Goal: Information Seeking & Learning: Learn about a topic

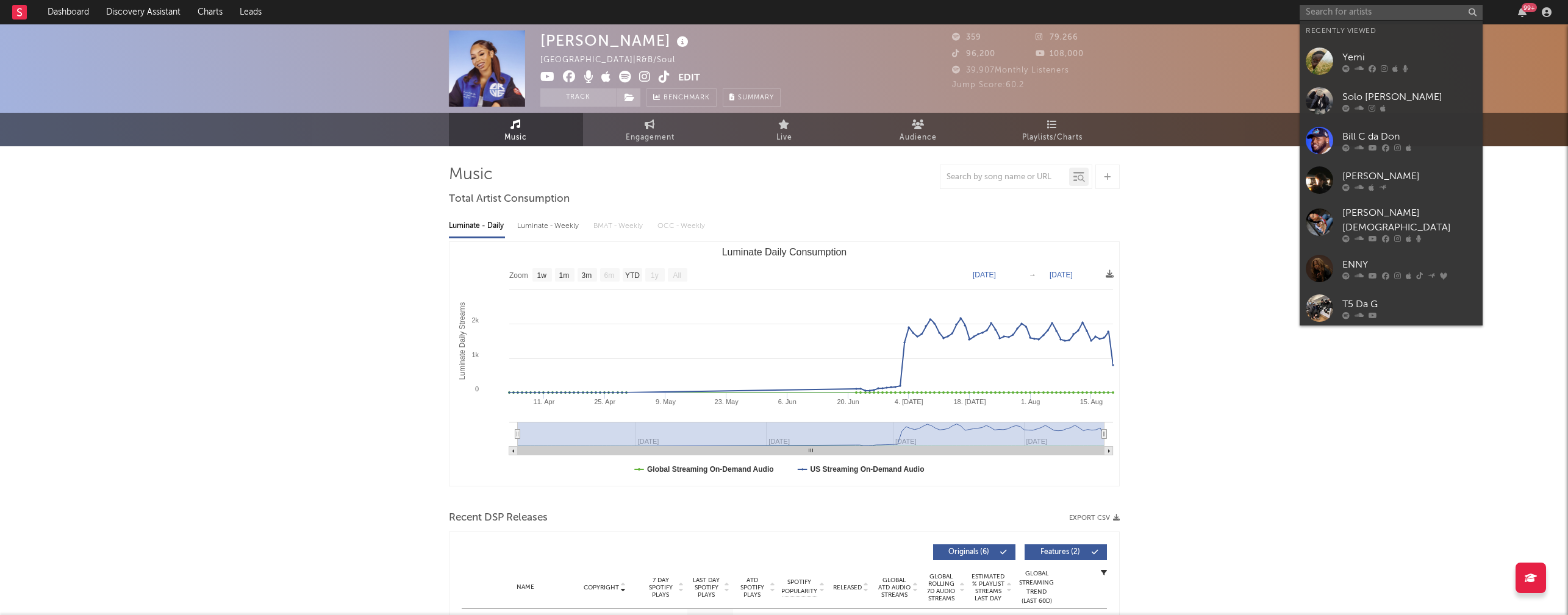
select select "1w"
click at [1346, 17] on input "text" at bounding box center [1391, 12] width 183 height 15
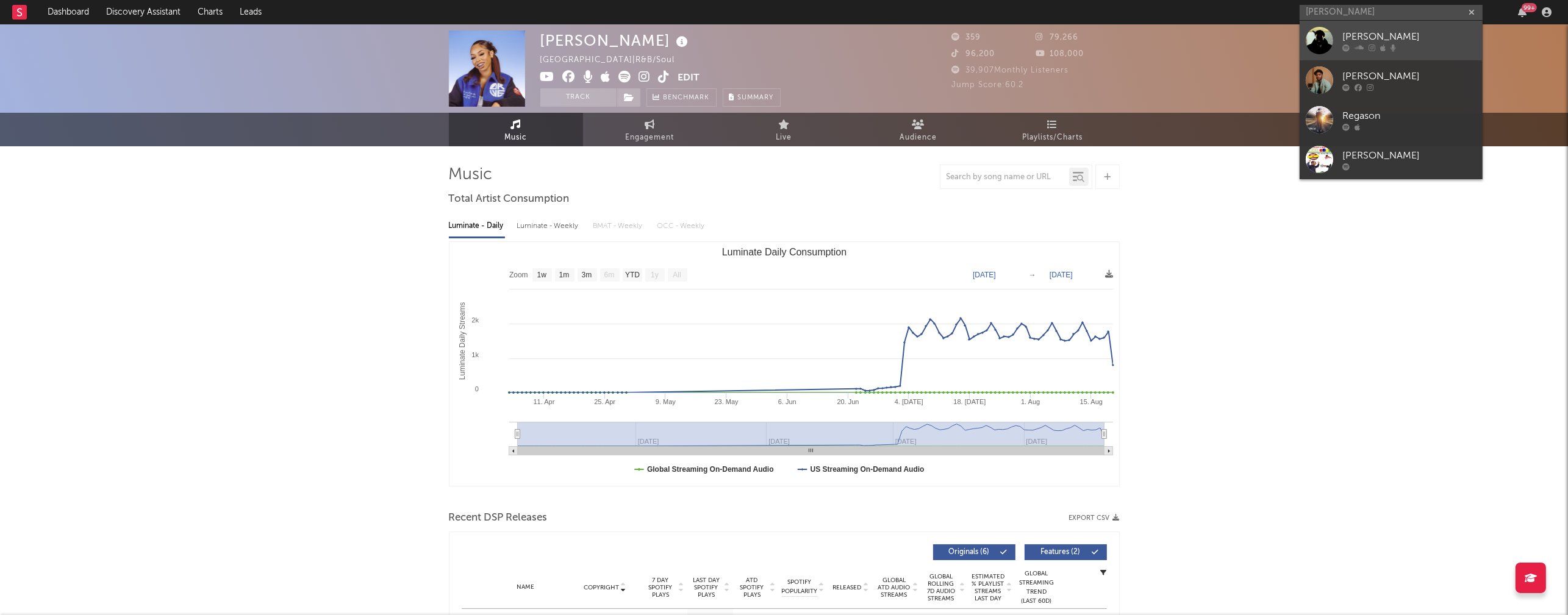
type input "[PERSON_NAME]"
click at [1346, 32] on div "[PERSON_NAME]" at bounding box center [1410, 37] width 134 height 15
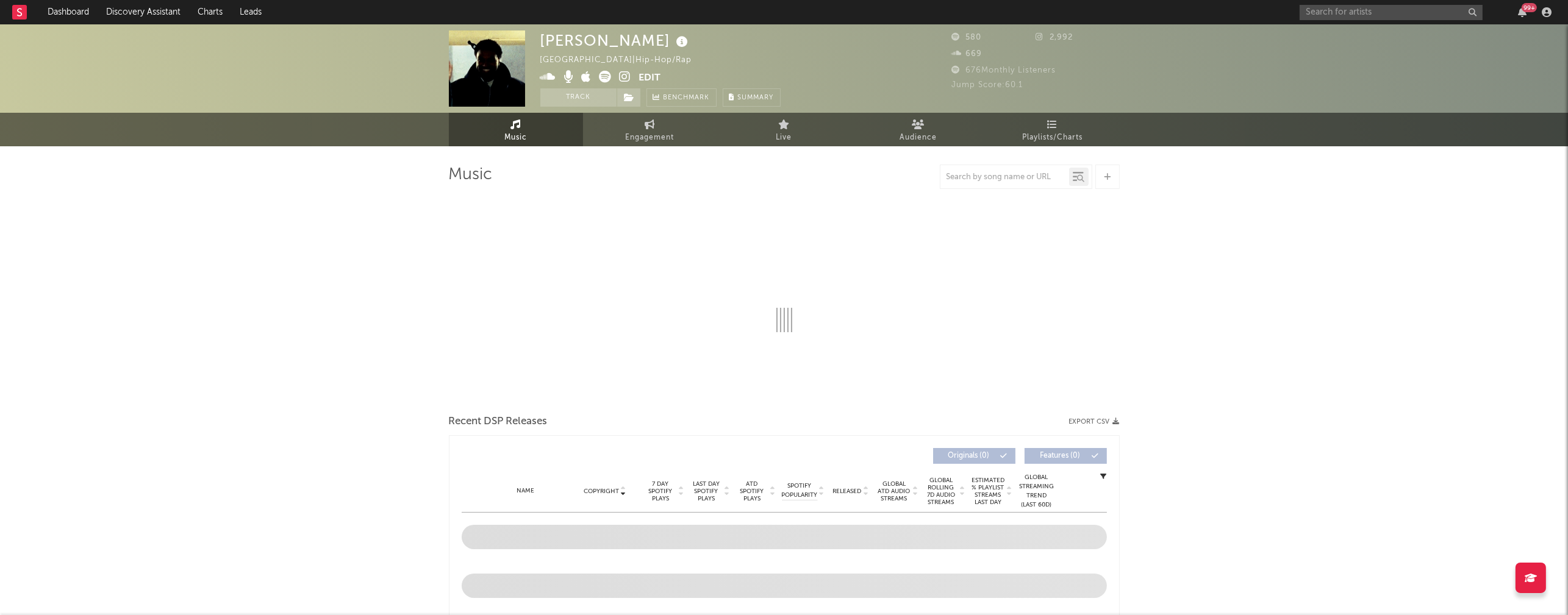
select select "6m"
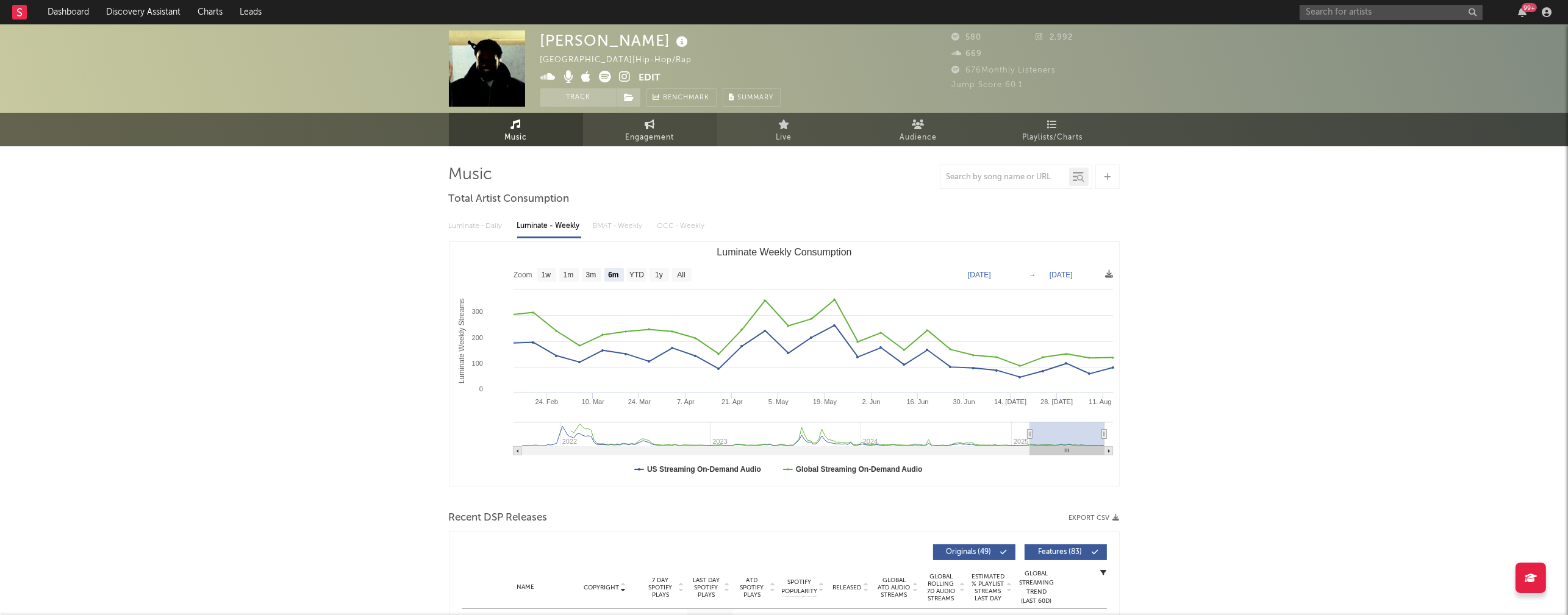
click at [650, 142] on span "Engagement" at bounding box center [650, 138] width 49 height 15
select select "1w"
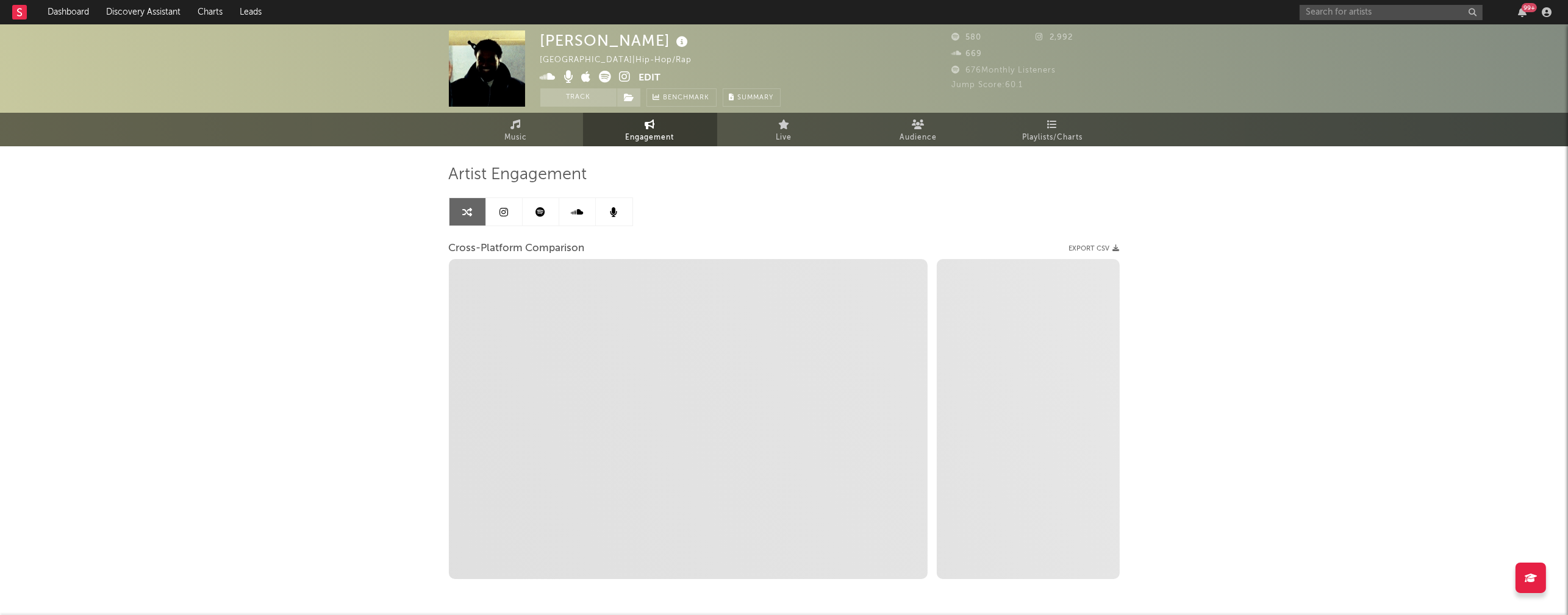
select select "1m"
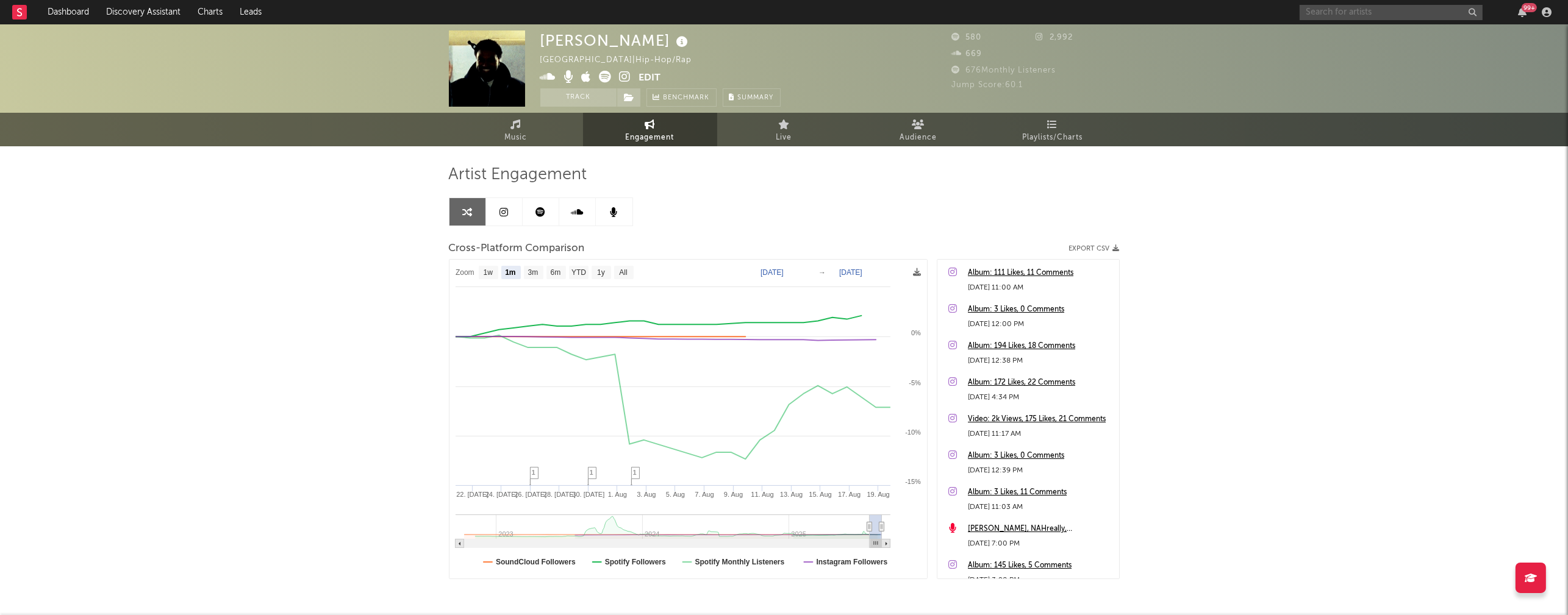
click at [1343, 15] on input "text" at bounding box center [1391, 12] width 183 height 15
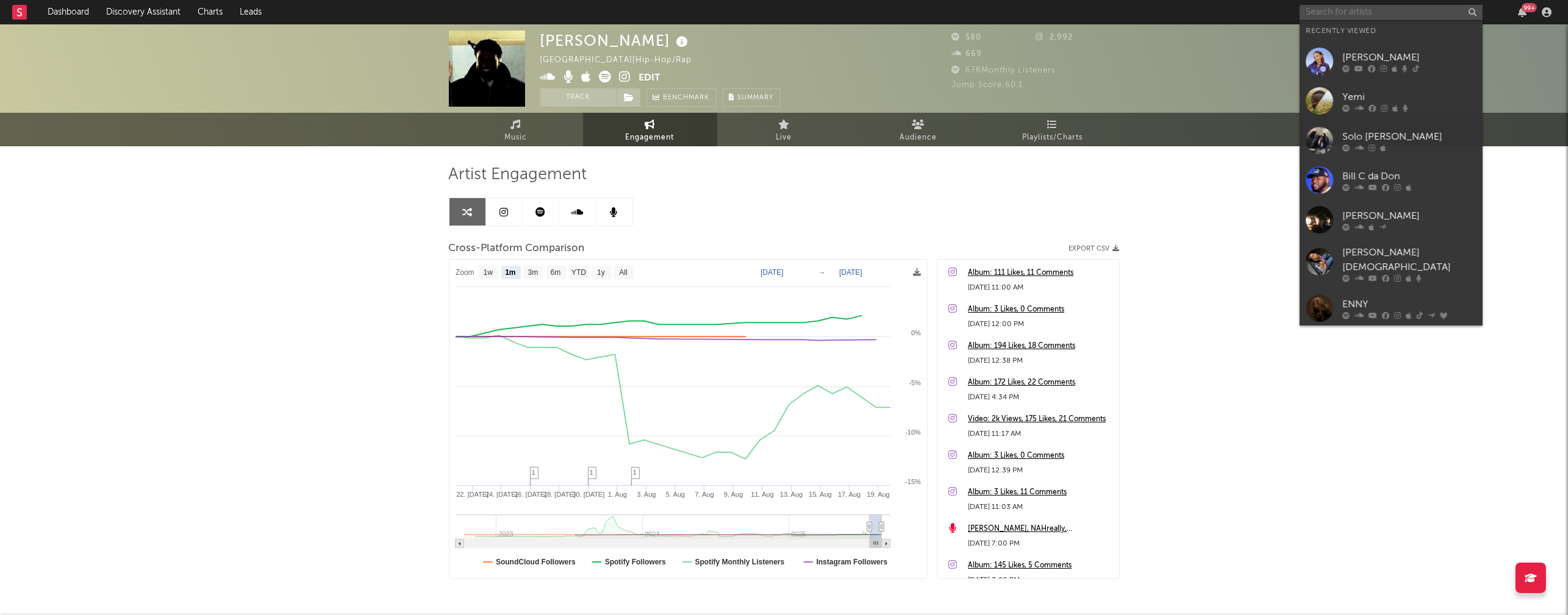
paste input "good teal"
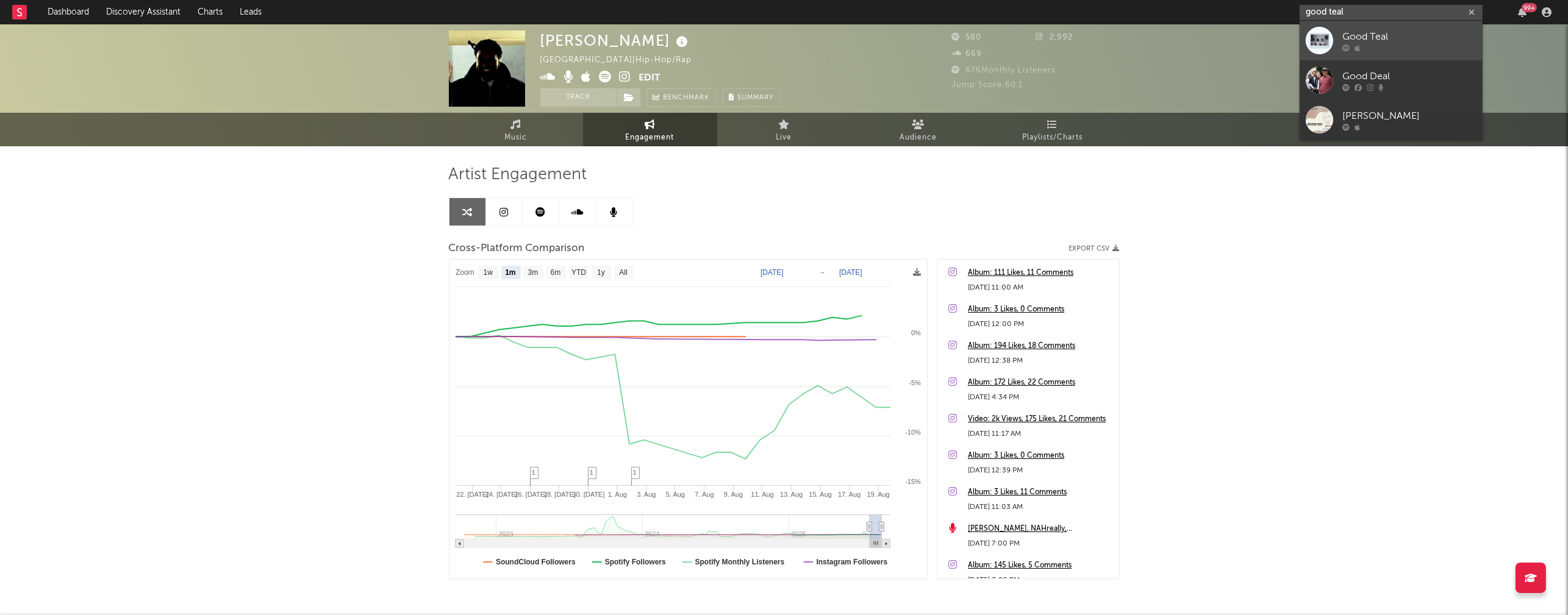
type input "good teal"
click at [1393, 32] on div "Good Teal" at bounding box center [1410, 37] width 134 height 15
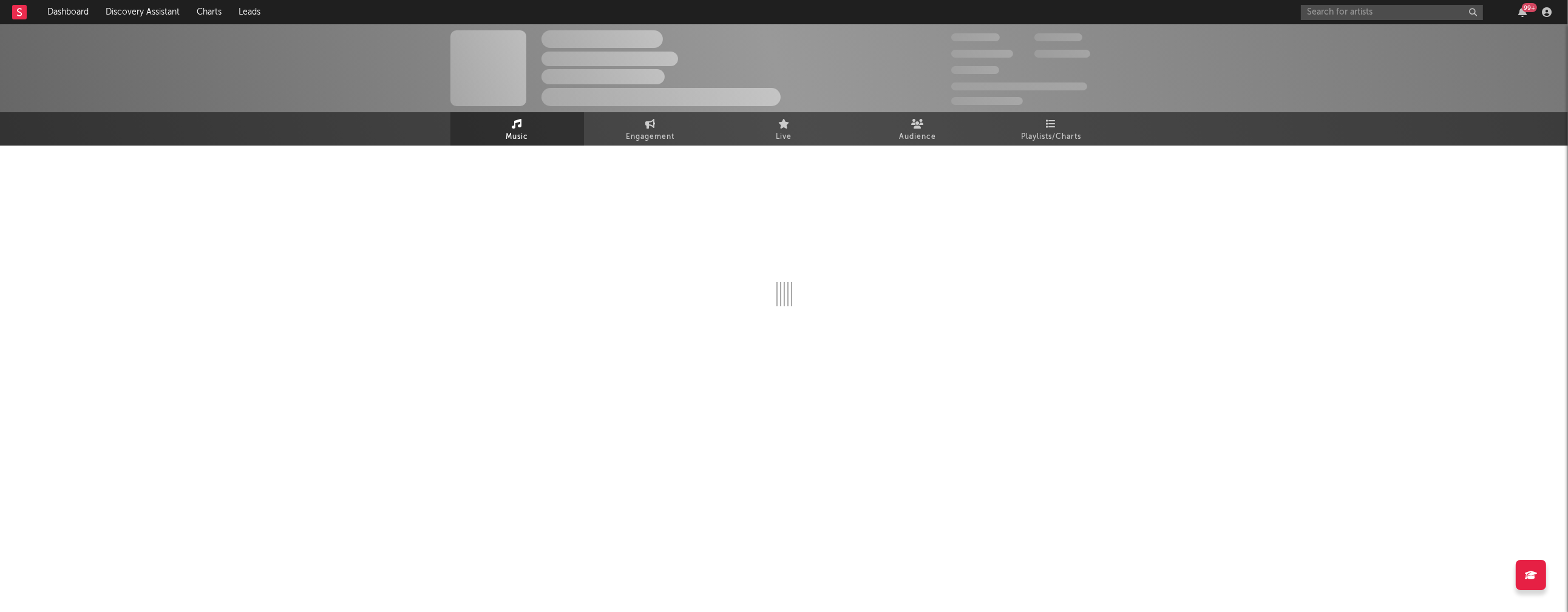
select select "1w"
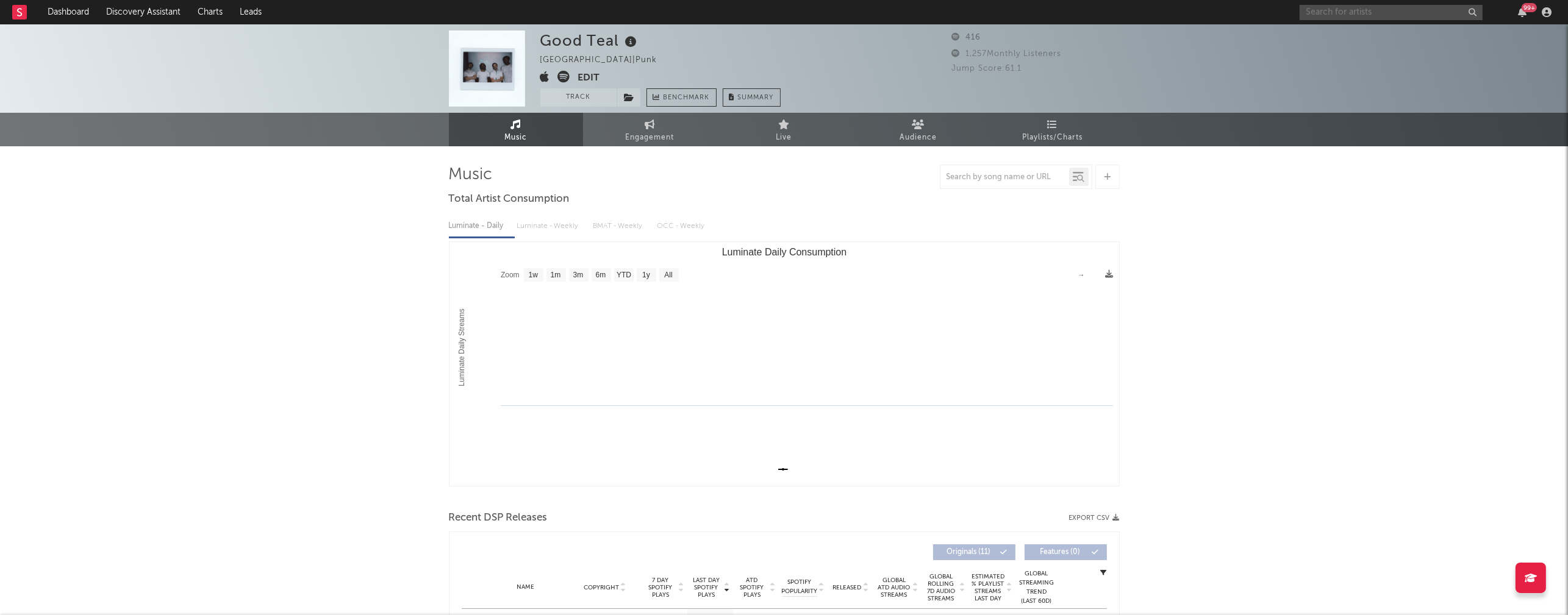
click at [1331, 9] on input "text" at bounding box center [1391, 12] width 183 height 15
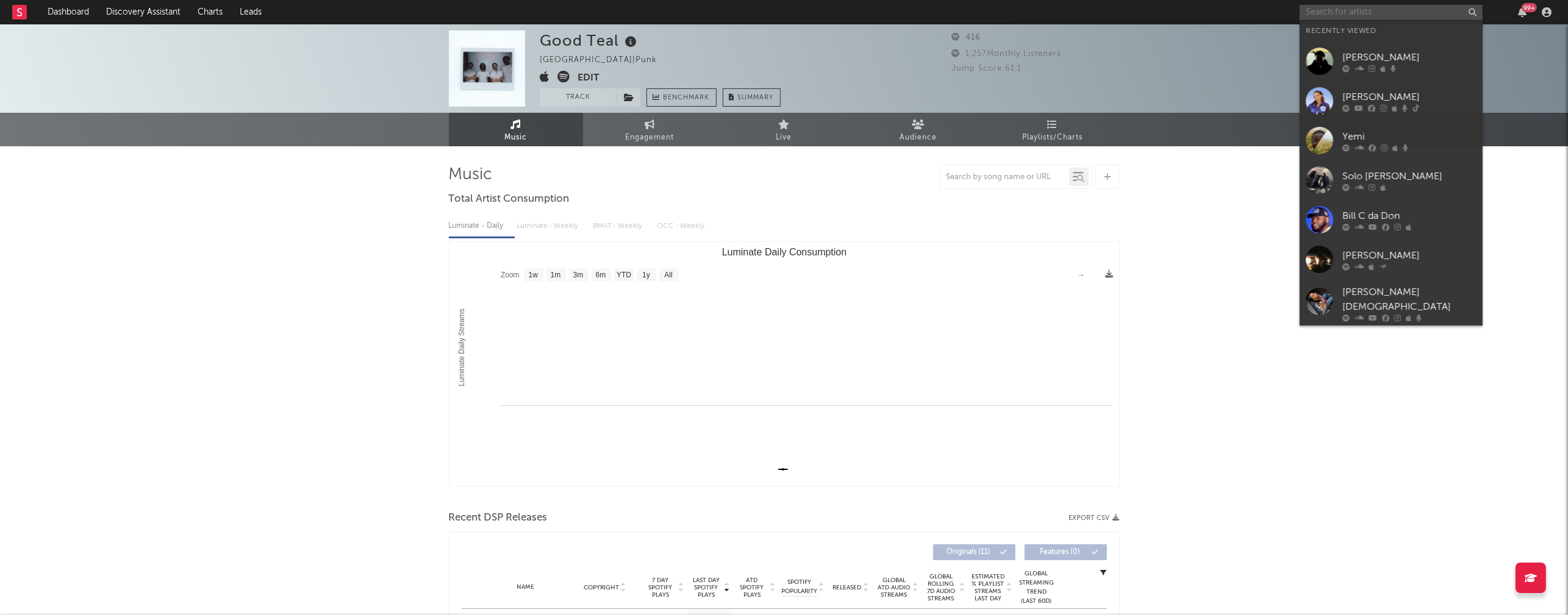
paste input "[PERSON_NAME]"
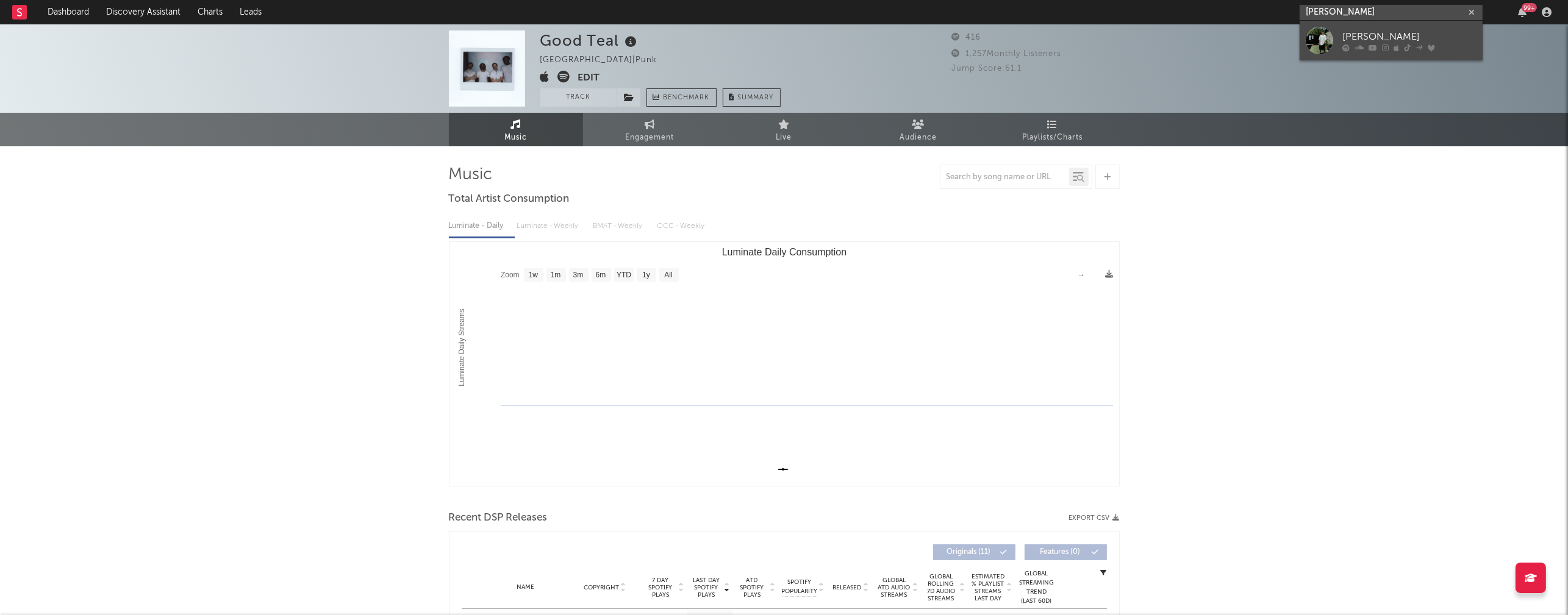
type input "[PERSON_NAME]"
click at [1388, 28] on link "[PERSON_NAME]" at bounding box center [1391, 40] width 183 height 40
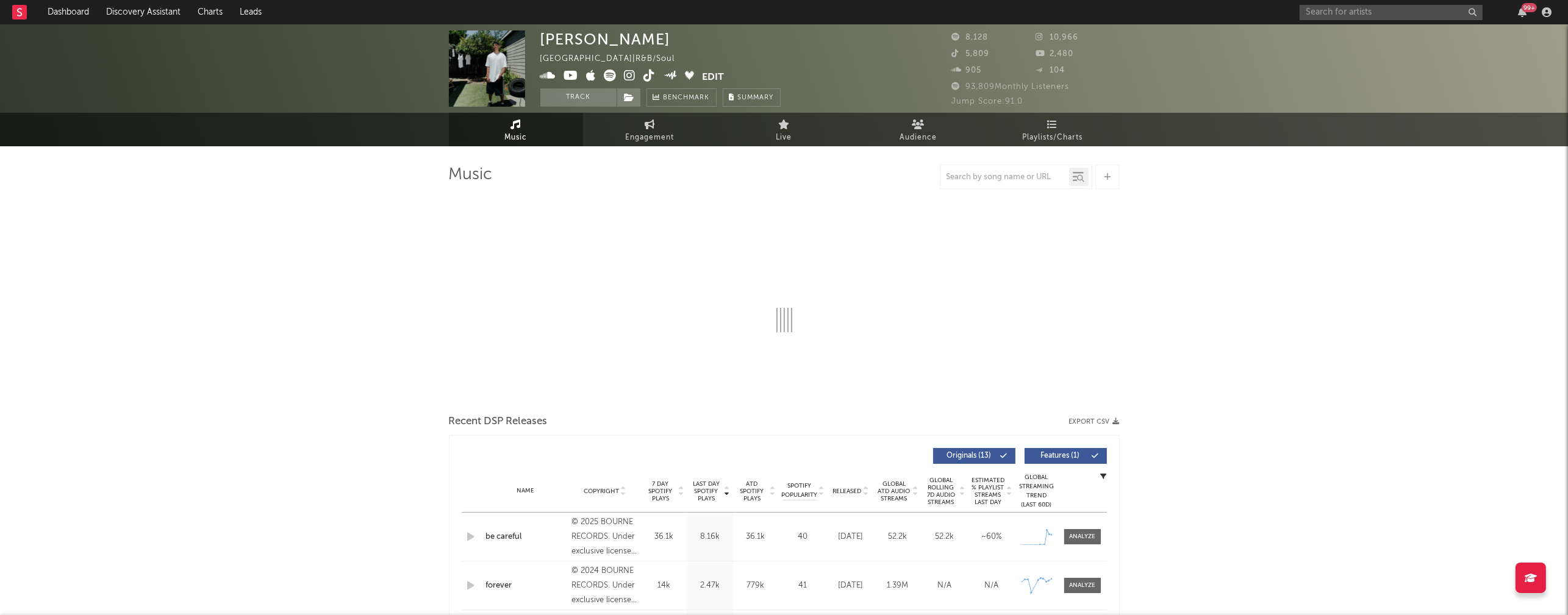
select select "6m"
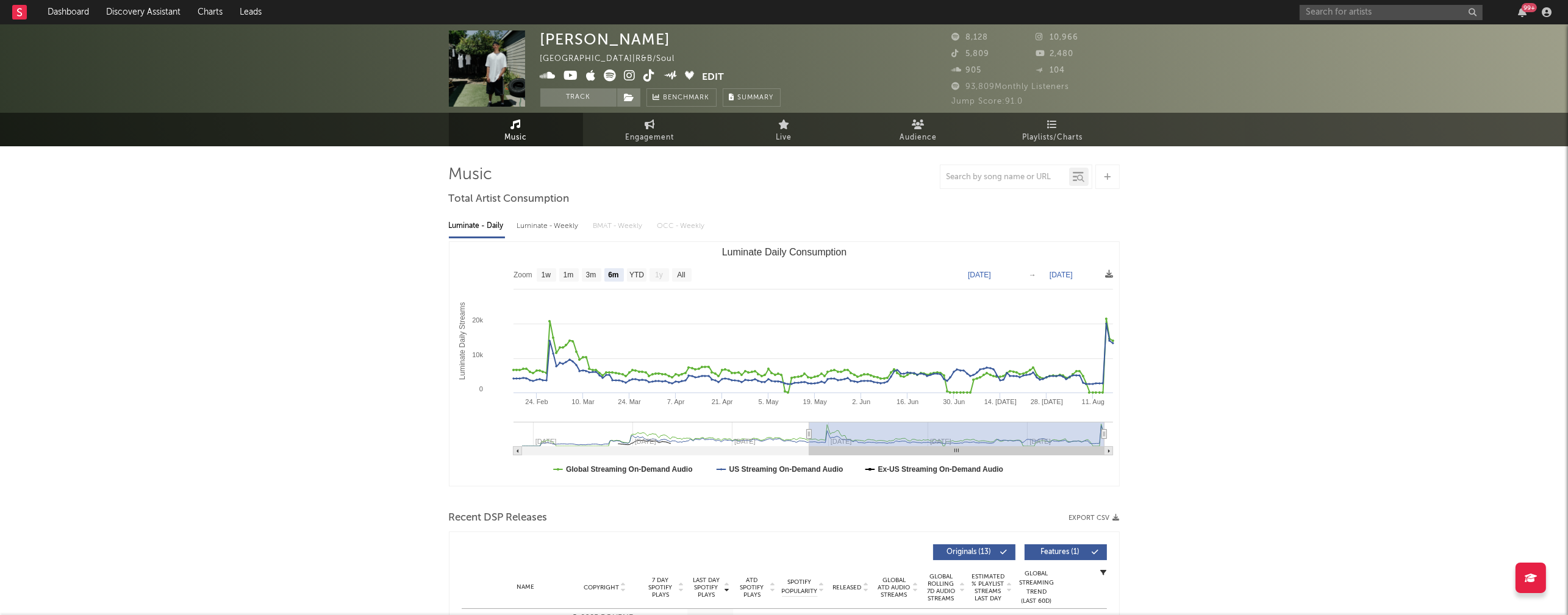
click at [552, 226] on div "Luminate - Weekly" at bounding box center [549, 226] width 64 height 21
select select "6m"
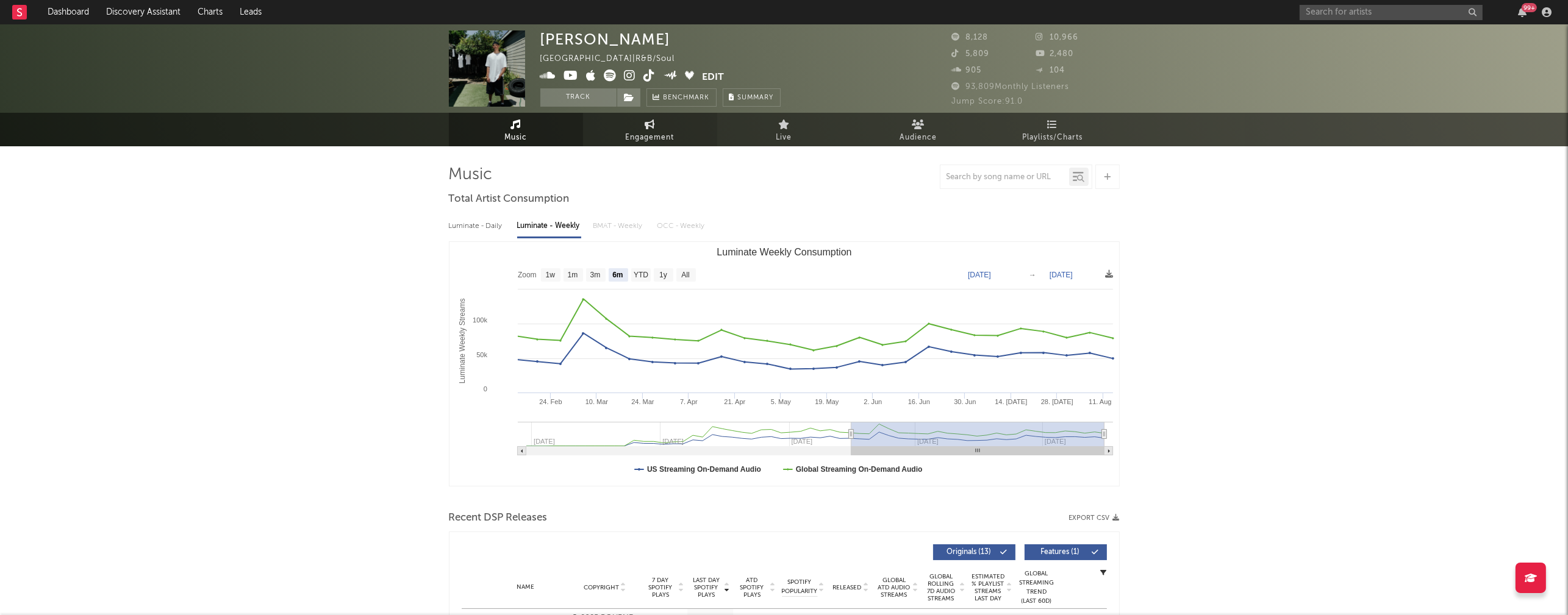
click at [629, 136] on span "Engagement" at bounding box center [650, 138] width 49 height 15
select select "1w"
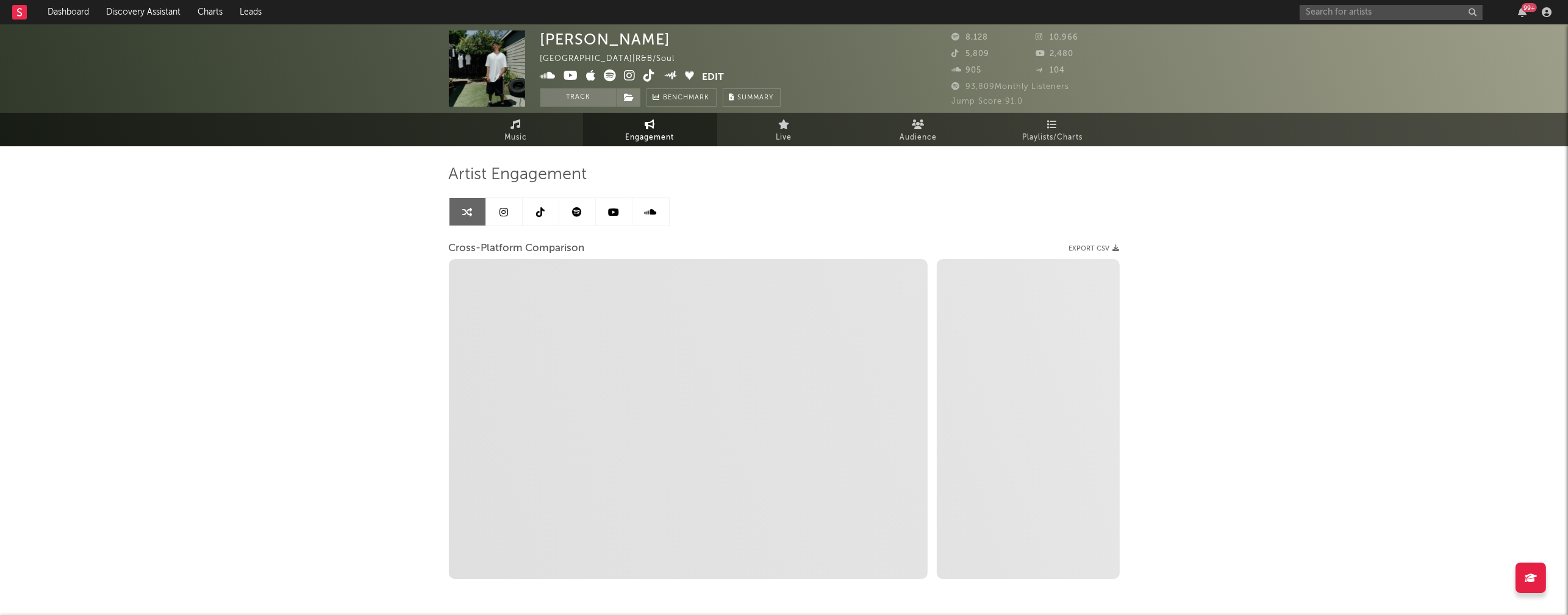
click at [633, 81] on icon at bounding box center [630, 75] width 11 height 12
select select "1m"
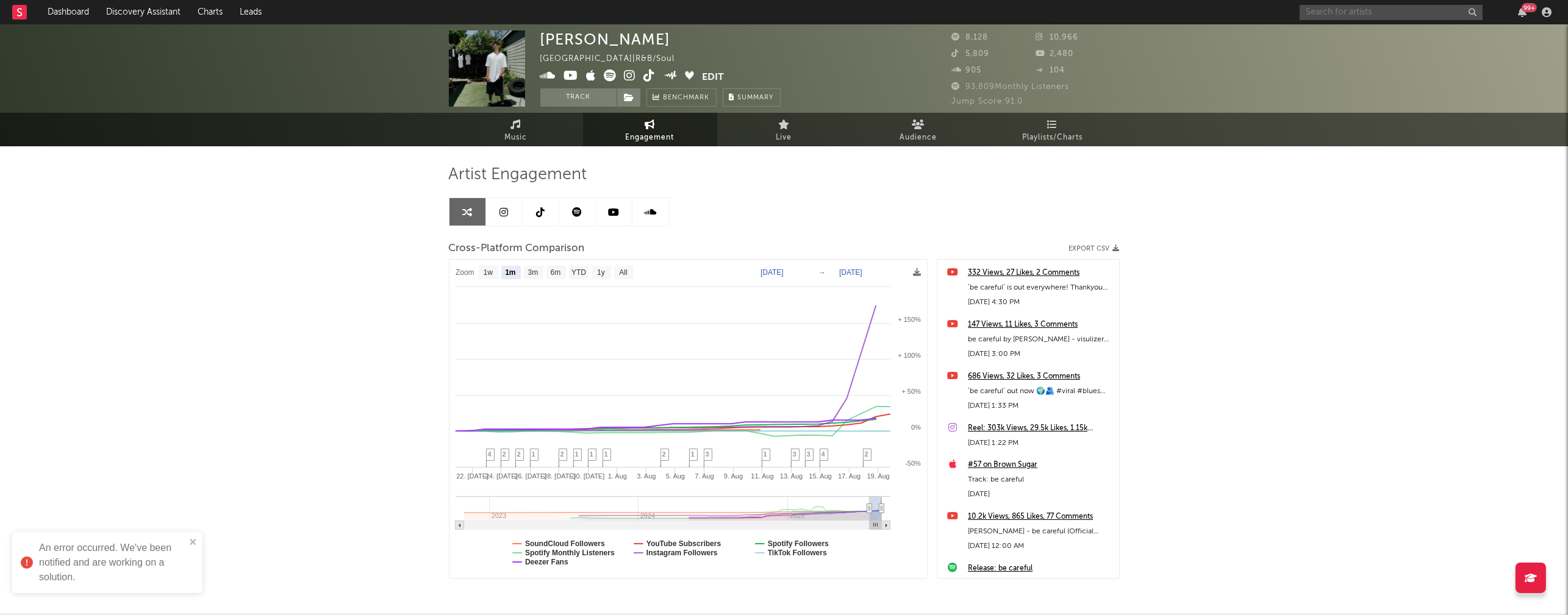
click at [1364, 11] on input "text" at bounding box center [1391, 12] width 183 height 15
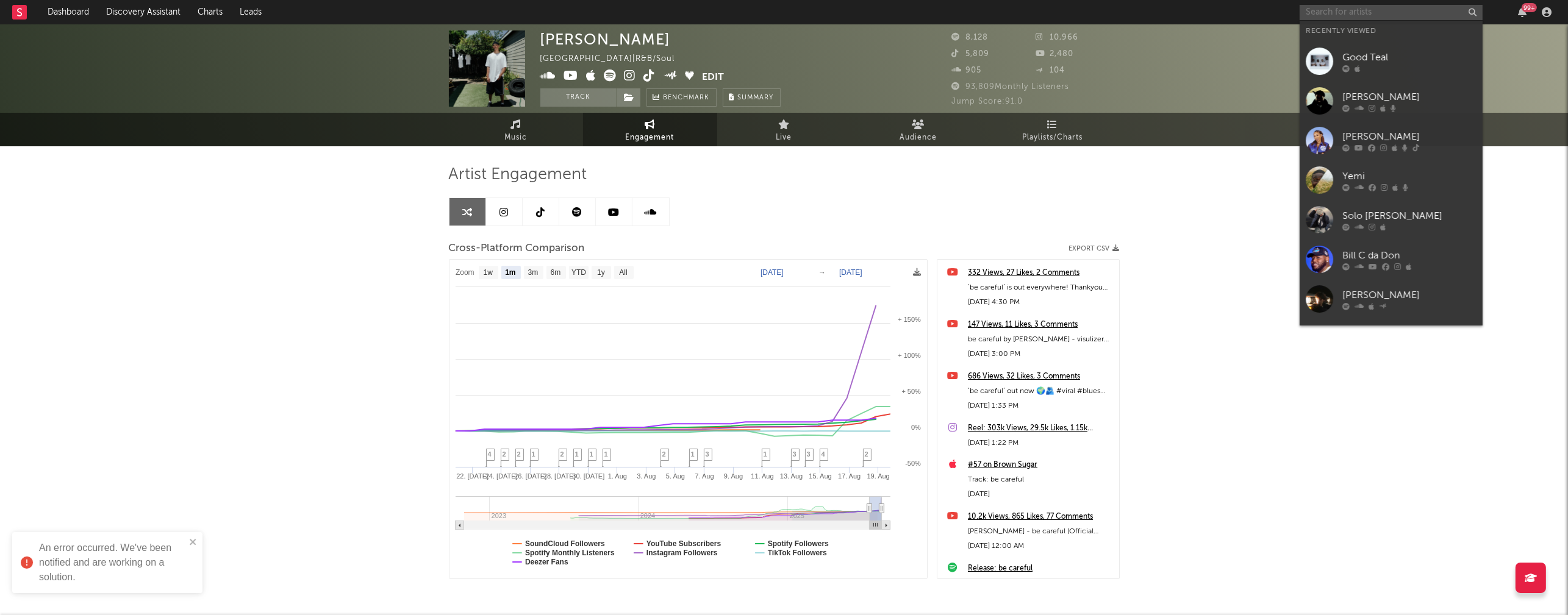
paste input "2BYG"
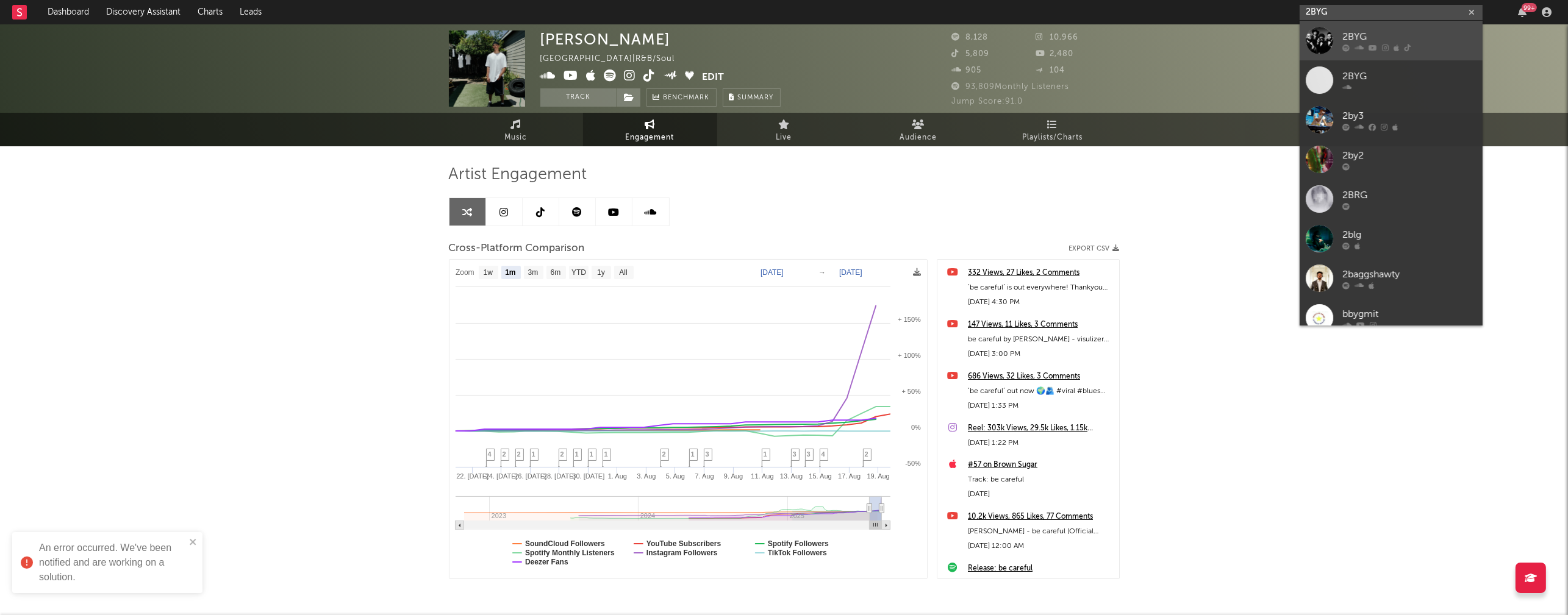
type input "2BYG"
click at [1372, 23] on link "2BYG" at bounding box center [1391, 40] width 183 height 40
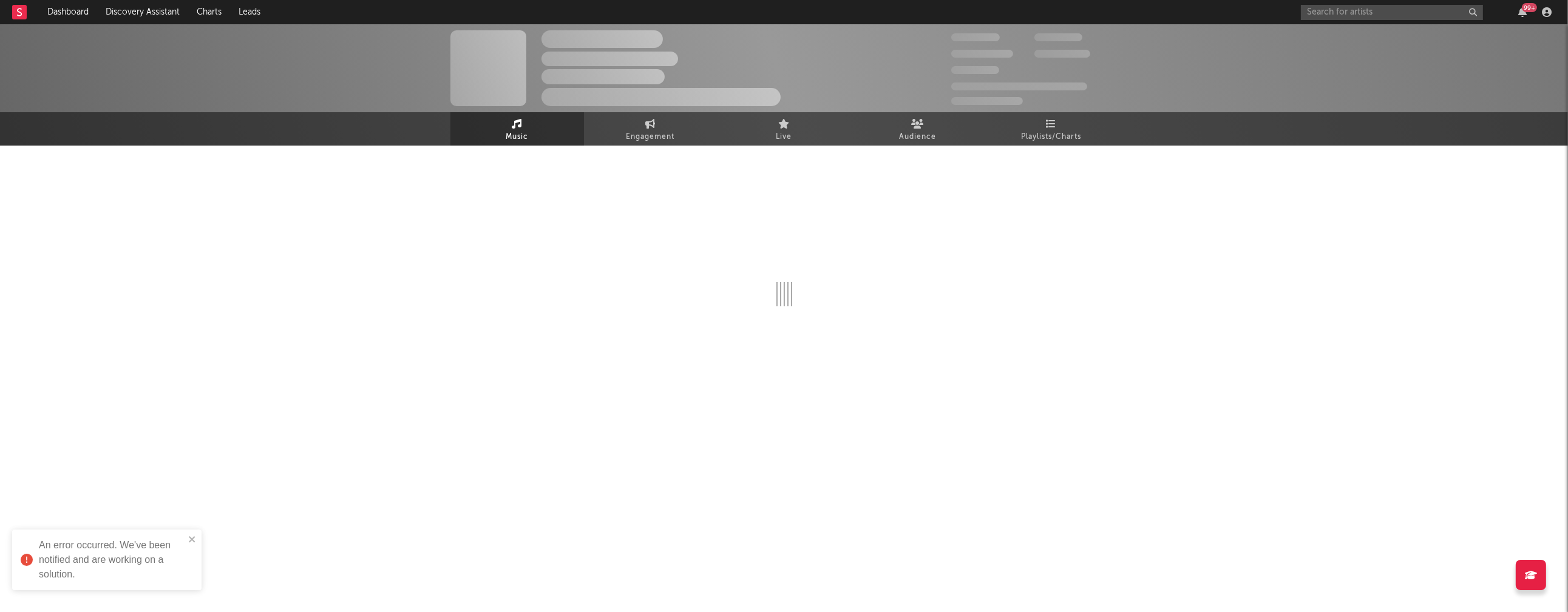
select select "1w"
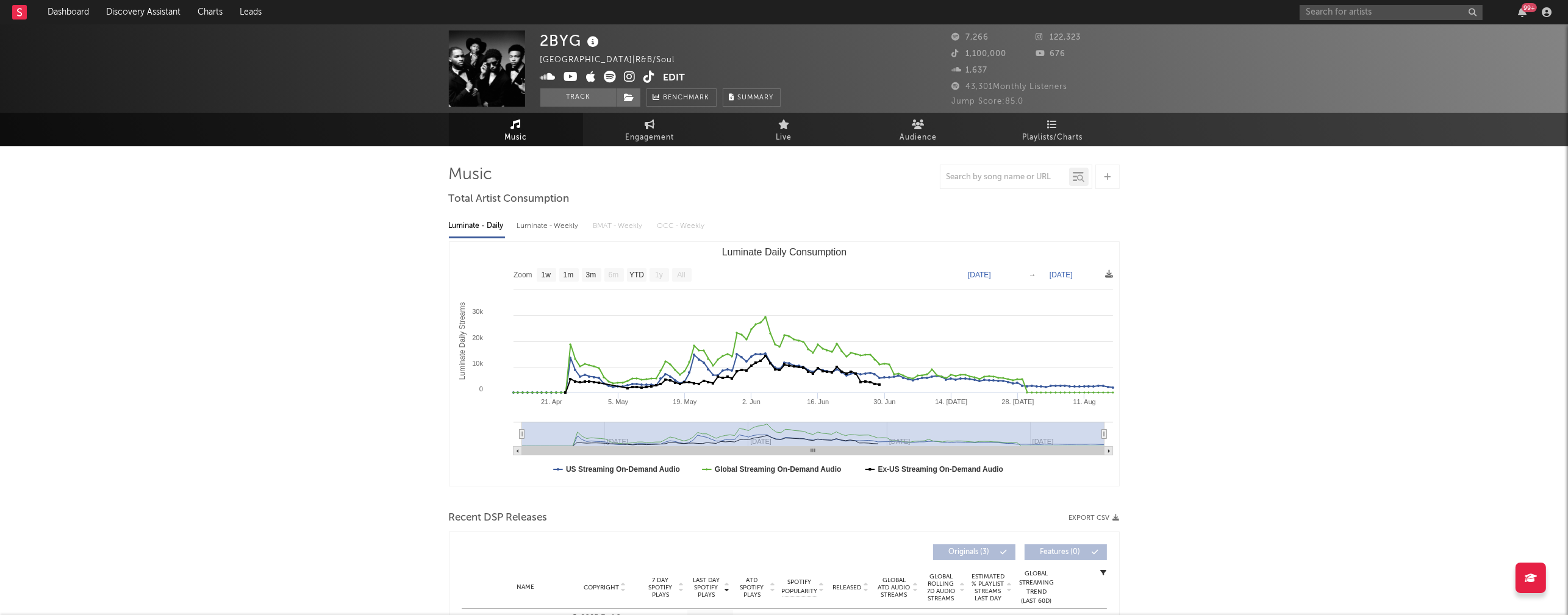
click at [627, 76] on icon at bounding box center [630, 77] width 11 height 12
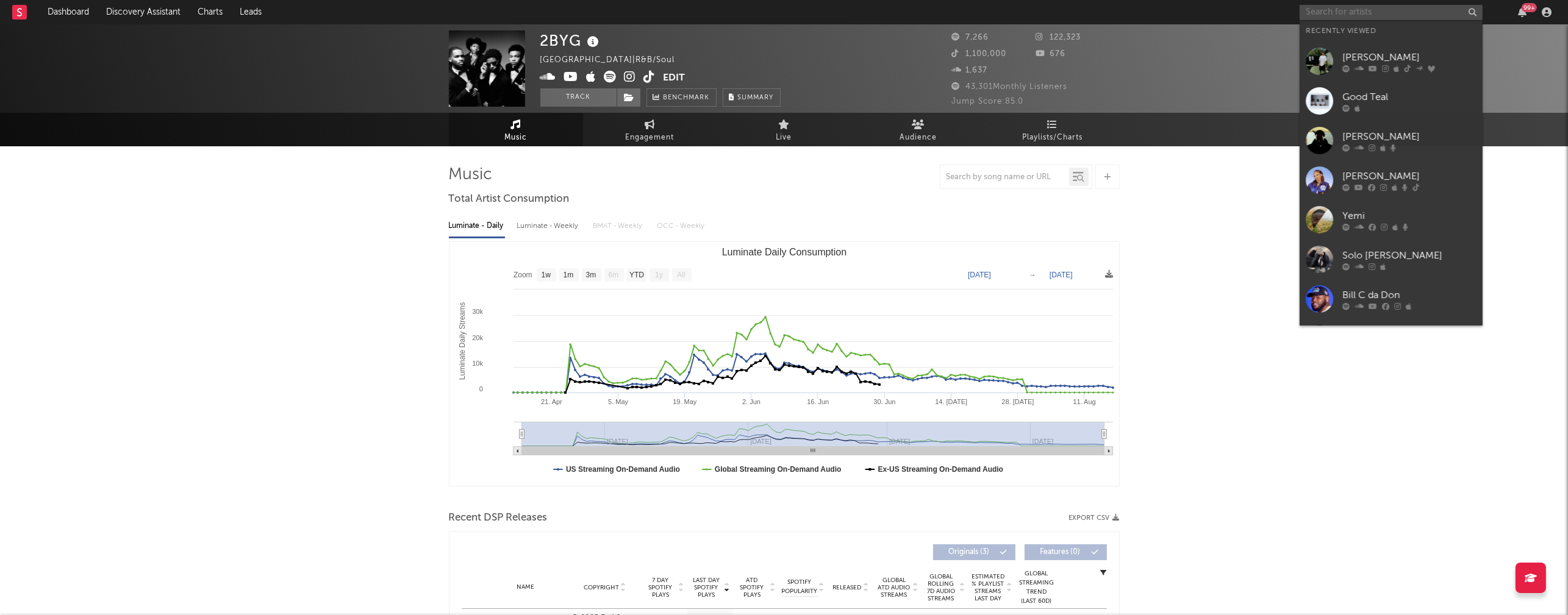
click at [1358, 14] on input "text" at bounding box center [1391, 12] width 183 height 15
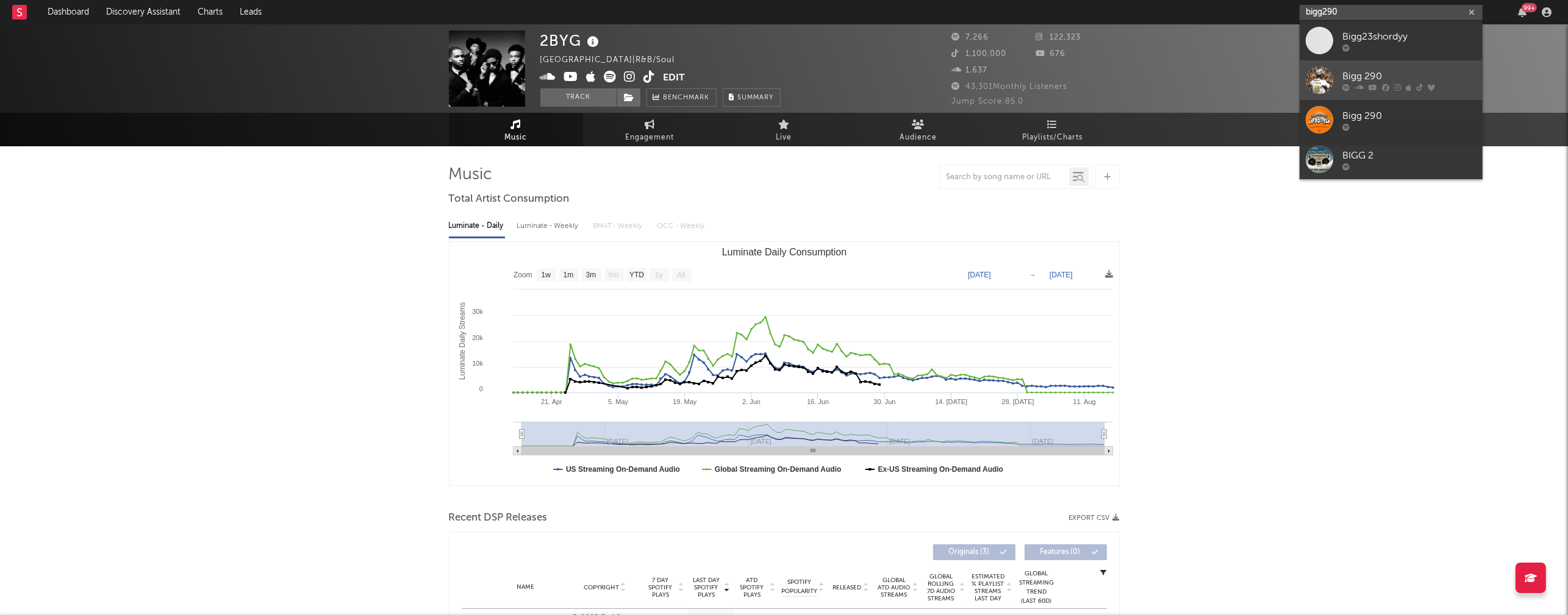
type input "bigg290"
click at [1394, 69] on div "Bigg 290" at bounding box center [1410, 77] width 134 height 15
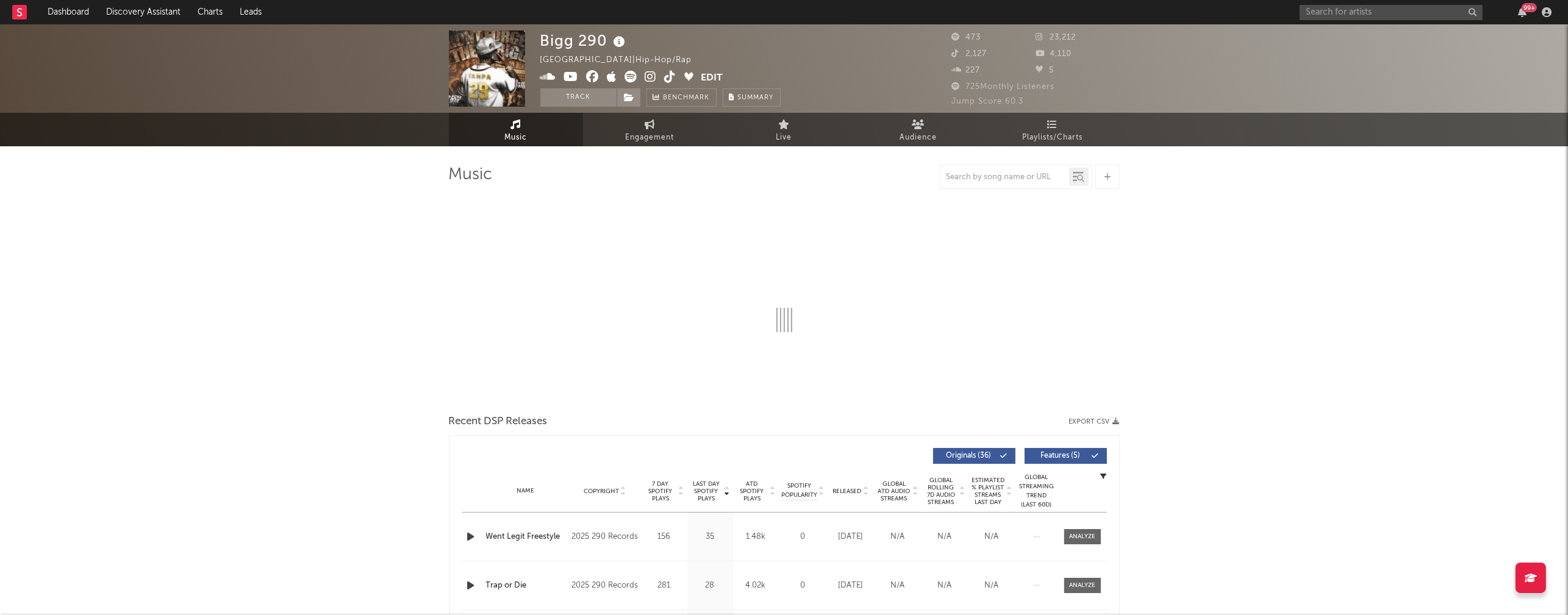
select select "6m"
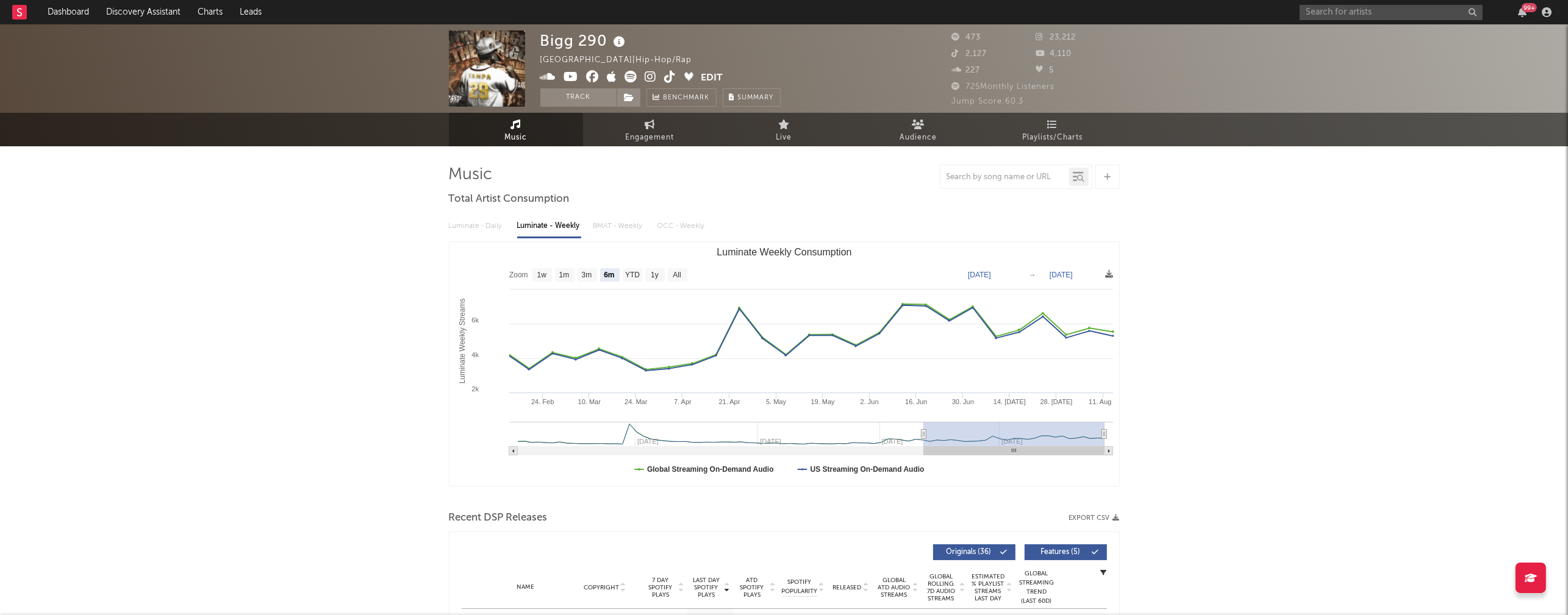
click at [654, 75] on icon at bounding box center [651, 77] width 11 height 12
click at [1338, 11] on input "text" at bounding box center [1391, 12] width 183 height 15
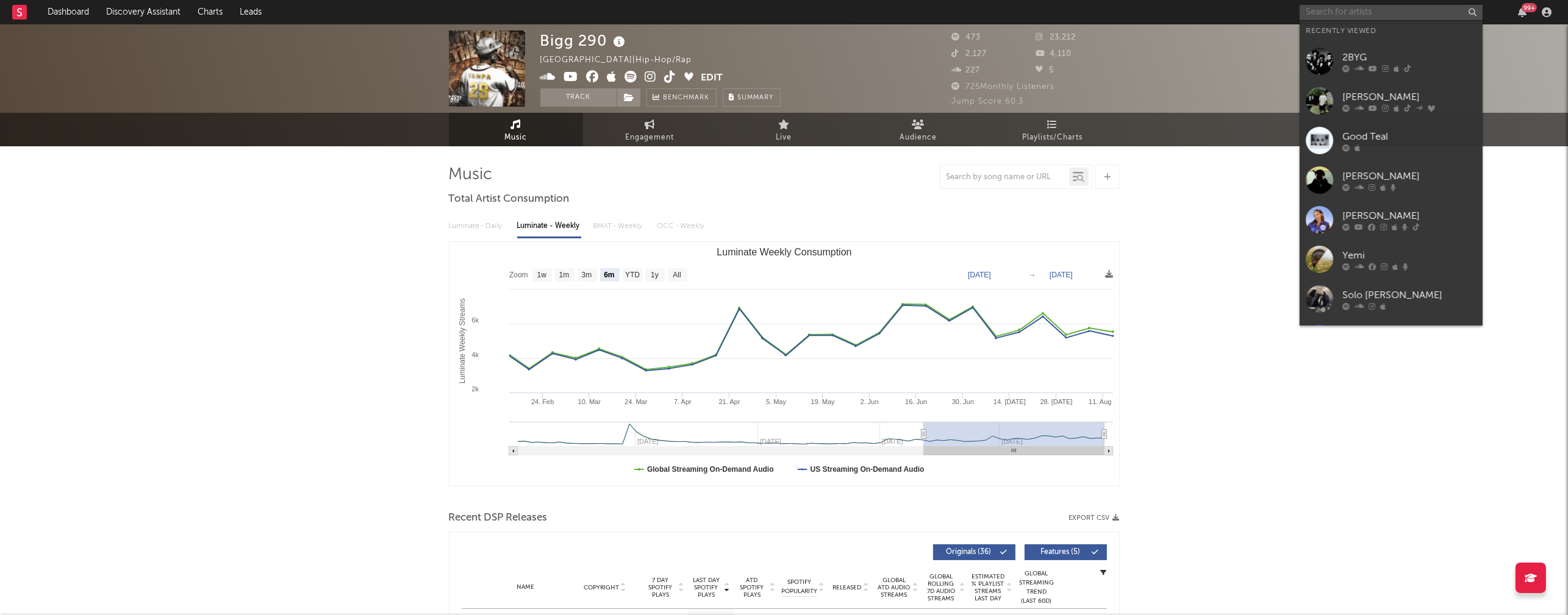
paste input "ApolloRed1"
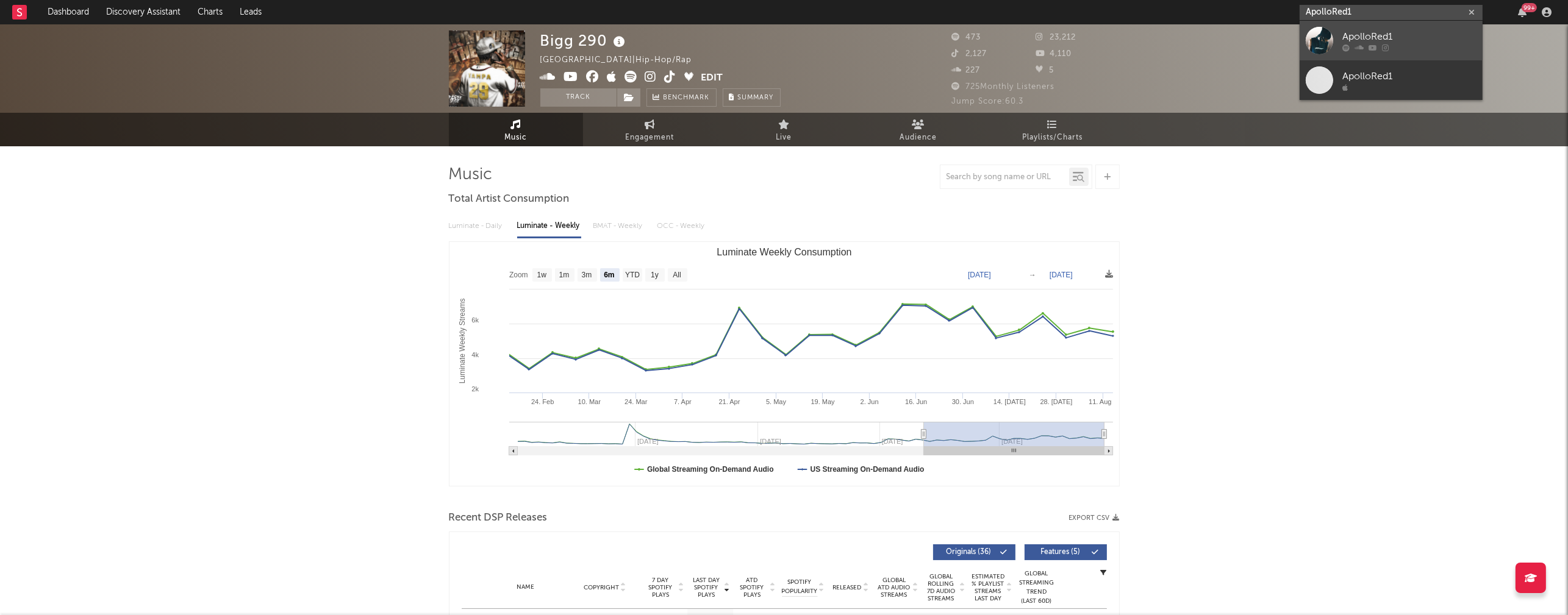
type input "ApolloRed1"
click at [1402, 35] on div "ApolloRed1" at bounding box center [1410, 37] width 134 height 15
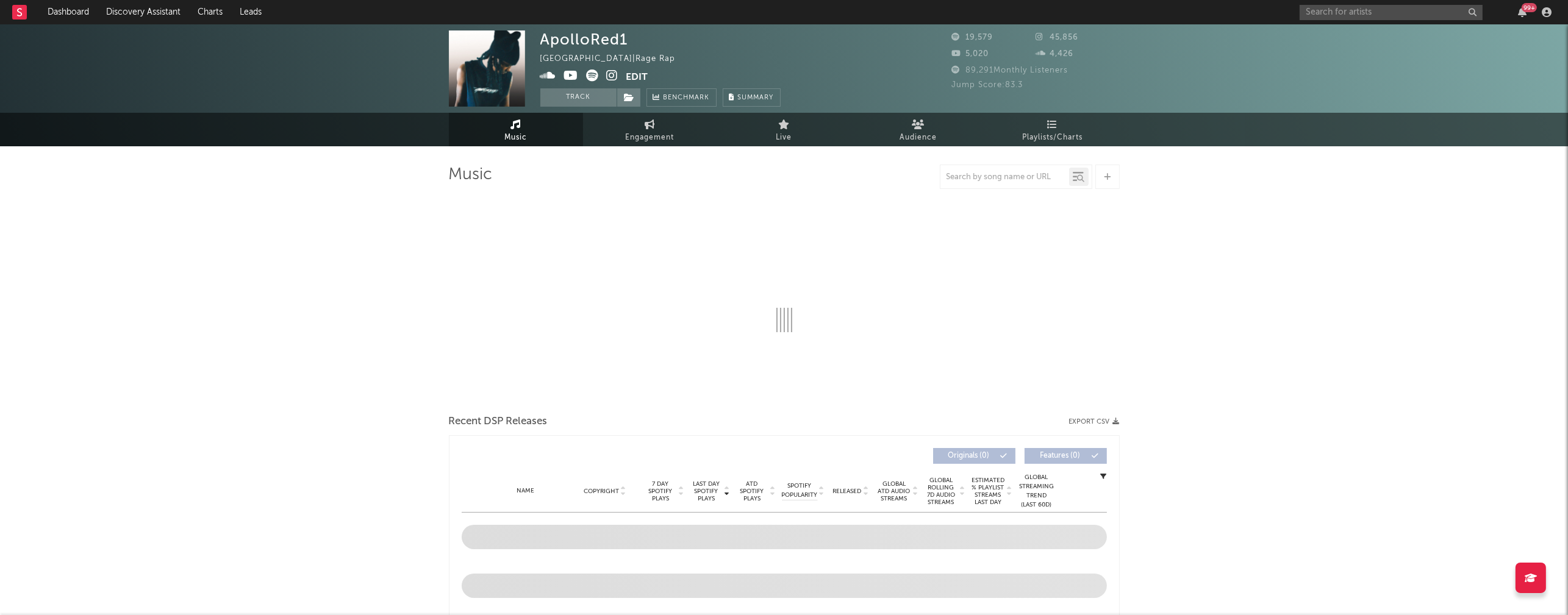
select select "1w"
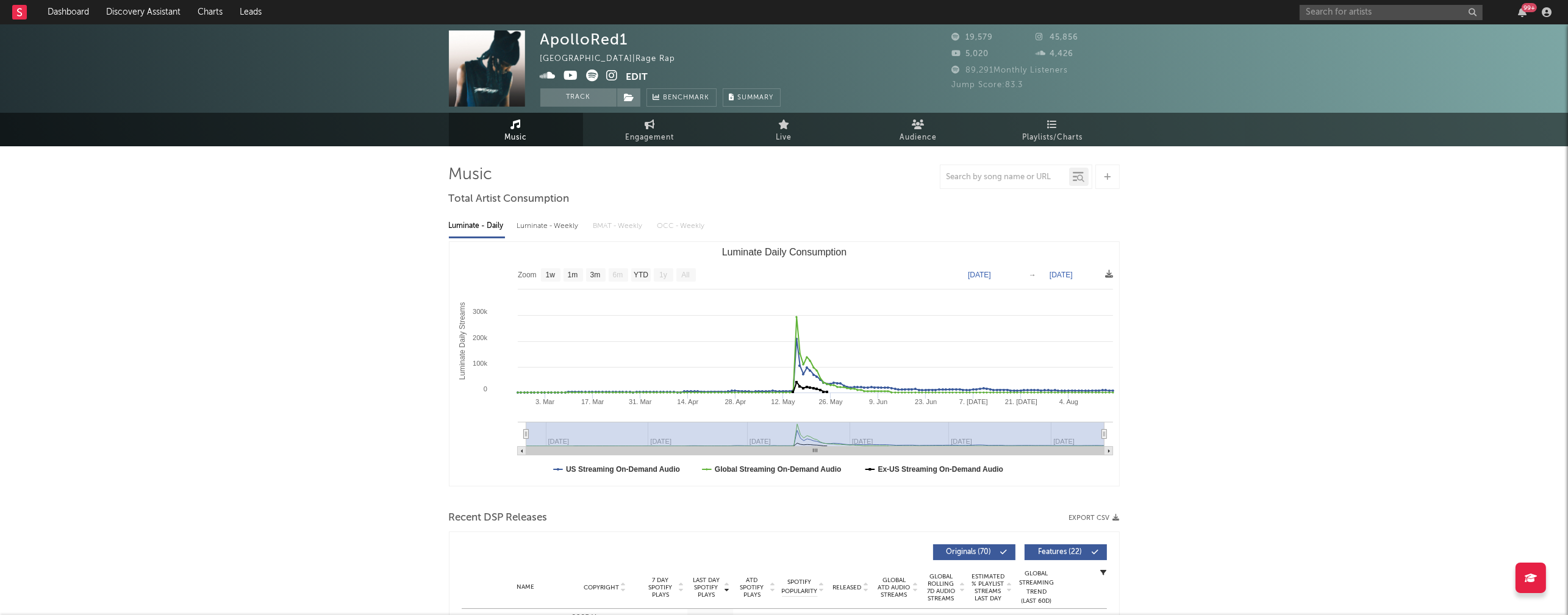
click at [535, 222] on div "Luminate - Weekly" at bounding box center [549, 226] width 64 height 21
select select "6m"
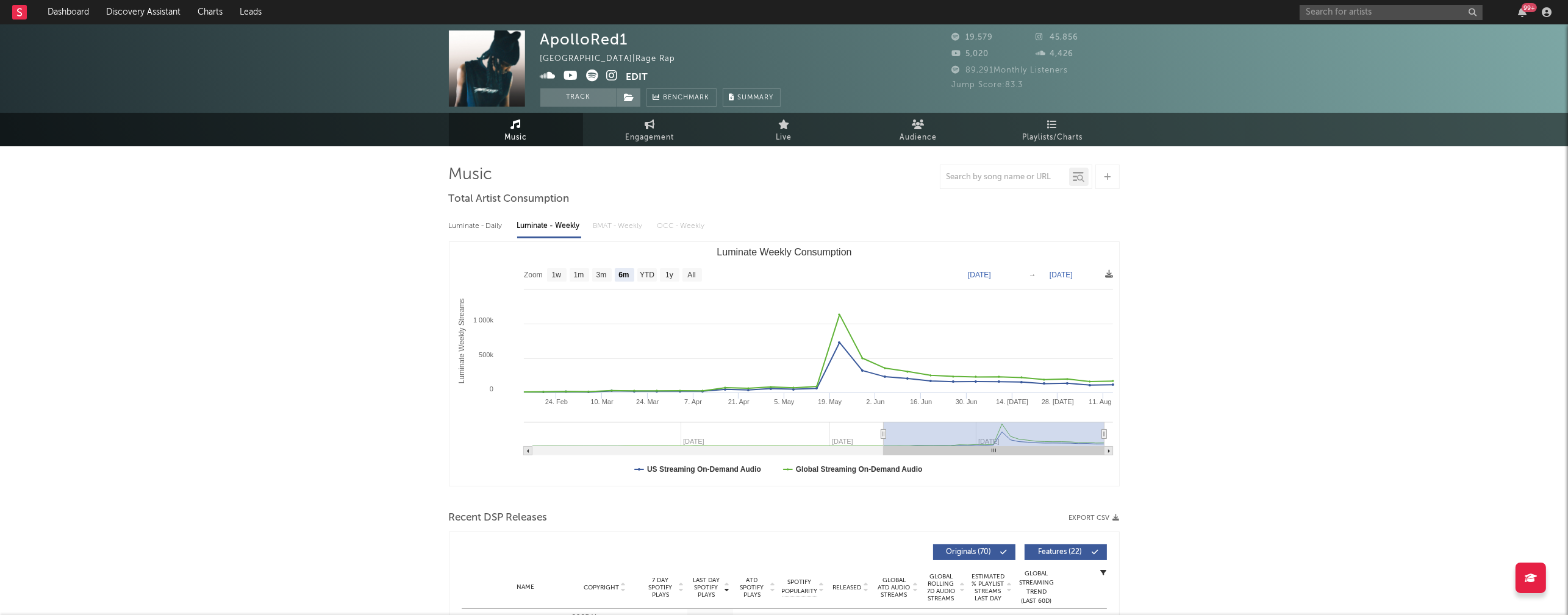
click at [613, 78] on icon at bounding box center [613, 75] width 11 height 12
